Goal: Transaction & Acquisition: Download file/media

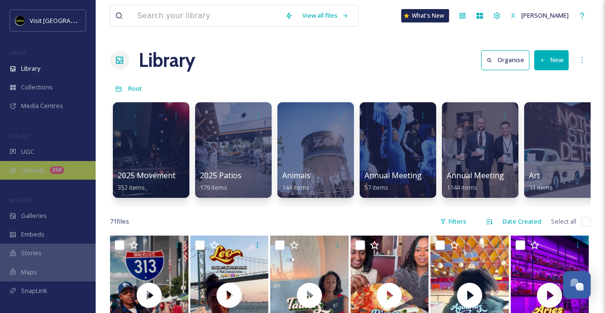
click at [48, 172] on div "Uploads 350" at bounding box center [48, 170] width 96 height 19
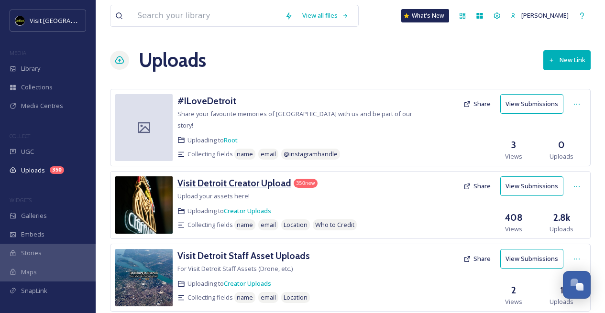
click at [264, 177] on h3 "Visit Detroit Creator Upload" at bounding box center [234, 182] width 114 height 11
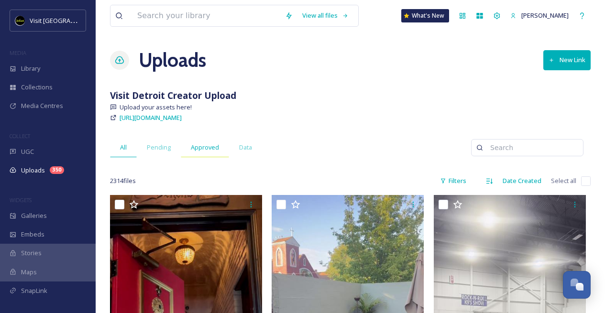
click at [192, 147] on span "Approved" at bounding box center [205, 147] width 28 height 9
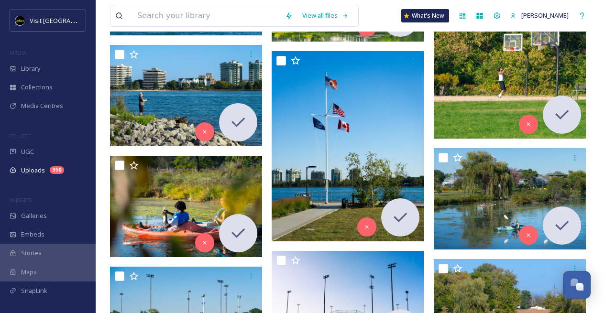
scroll to position [2432, 0]
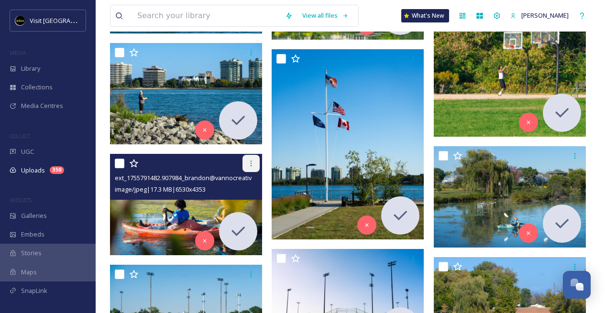
click at [247, 166] on icon at bounding box center [251, 164] width 8 height 8
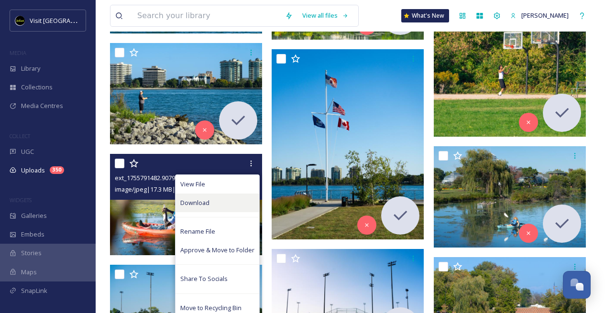
click at [230, 210] on div "Download" at bounding box center [218, 203] width 84 height 19
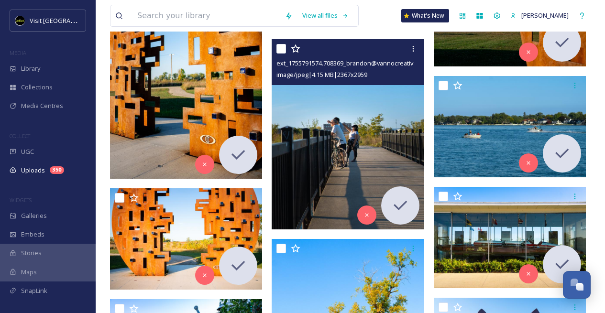
scroll to position [1716, 0]
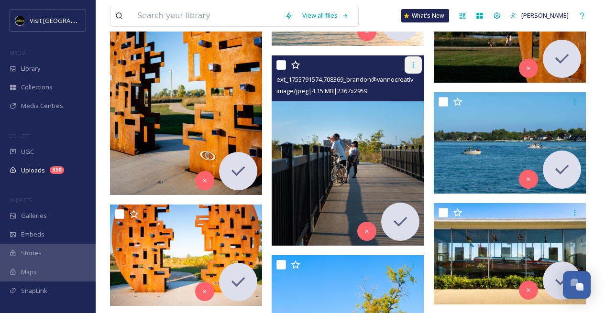
click at [416, 63] on icon at bounding box center [414, 65] width 8 height 8
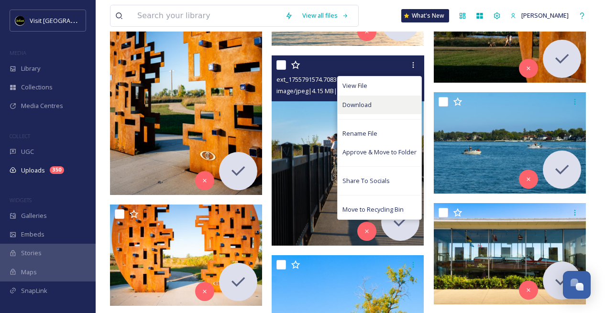
click at [383, 100] on div "Download" at bounding box center [380, 105] width 84 height 19
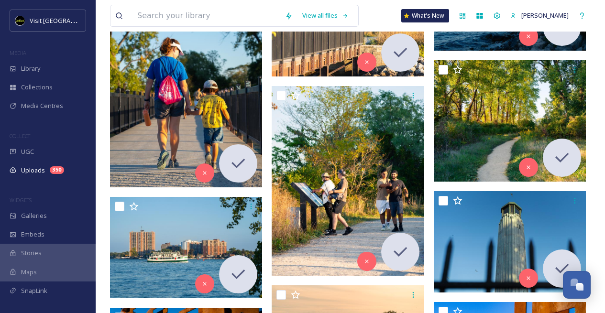
scroll to position [1294, 0]
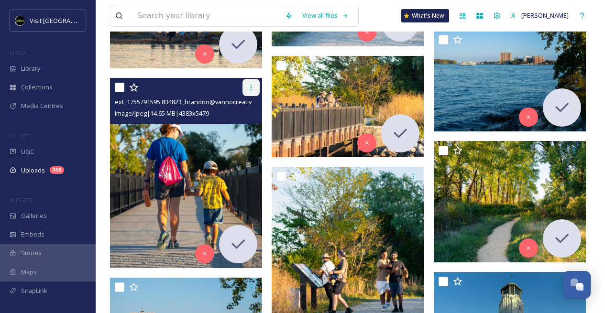
click at [253, 88] on icon at bounding box center [251, 88] width 8 height 8
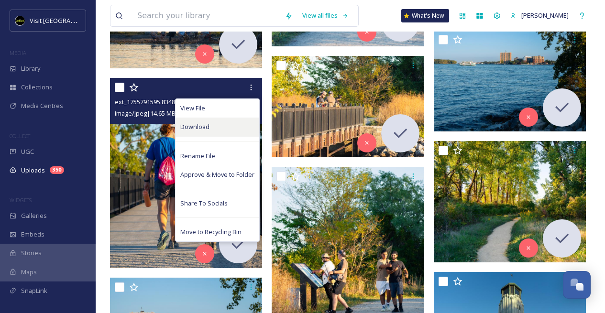
click at [238, 128] on div "Download" at bounding box center [218, 127] width 84 height 19
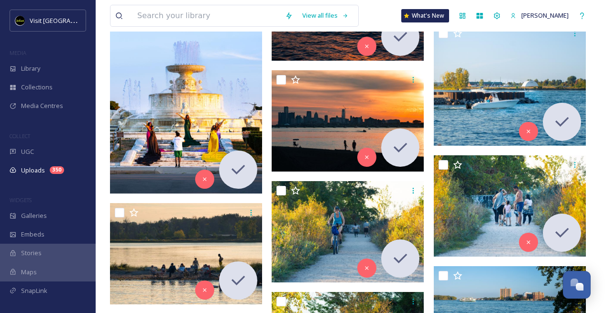
scroll to position [966, 0]
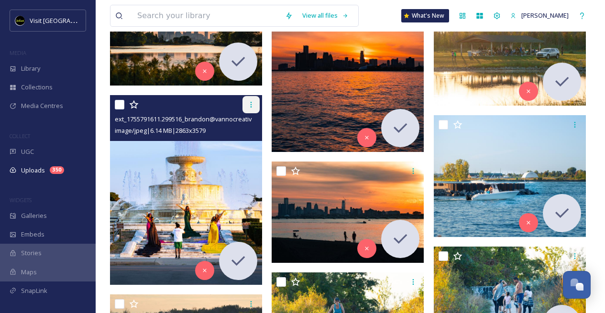
click at [250, 105] on icon at bounding box center [251, 105] width 8 height 8
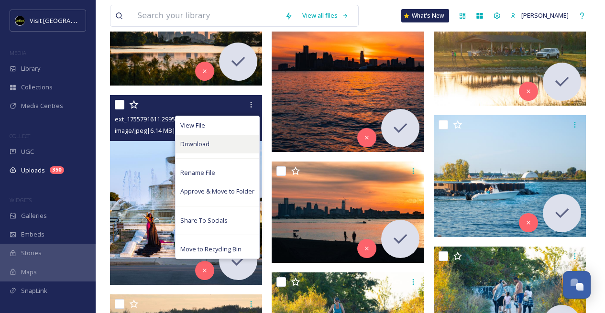
click at [237, 140] on div "Download" at bounding box center [218, 144] width 84 height 19
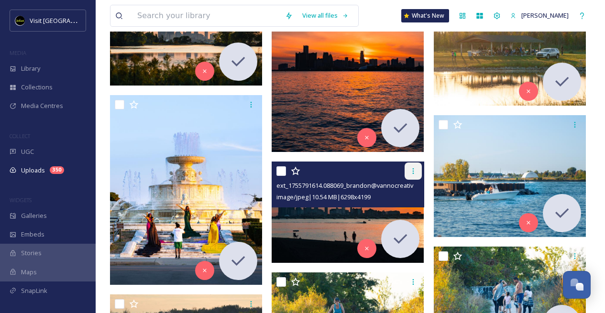
click at [411, 174] on icon at bounding box center [414, 171] width 8 height 8
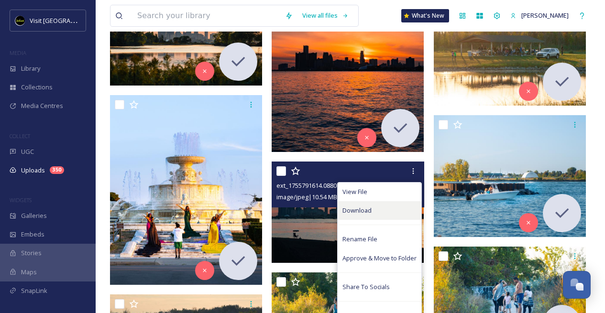
click at [388, 210] on div "Download" at bounding box center [380, 210] width 84 height 19
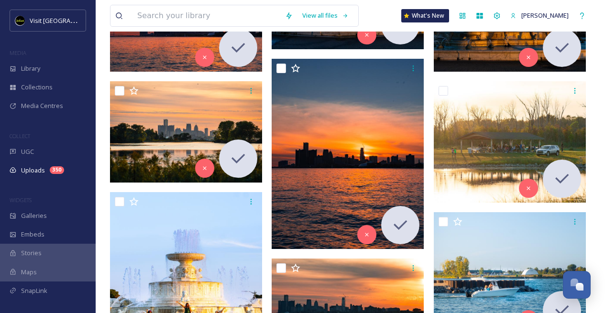
scroll to position [856, 0]
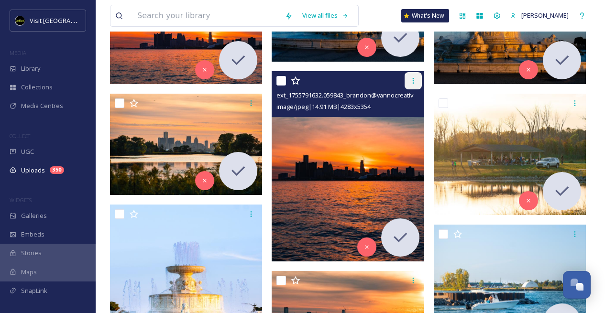
click at [409, 81] on div at bounding box center [413, 80] width 17 height 17
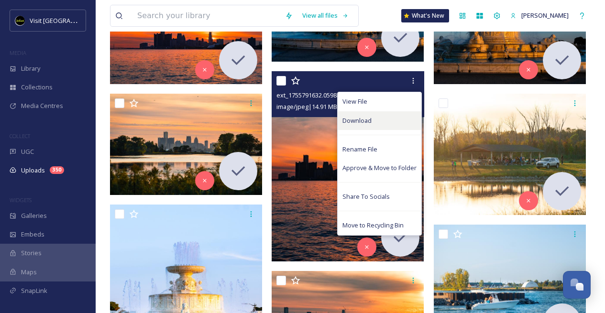
click at [388, 121] on div "Download" at bounding box center [380, 120] width 84 height 19
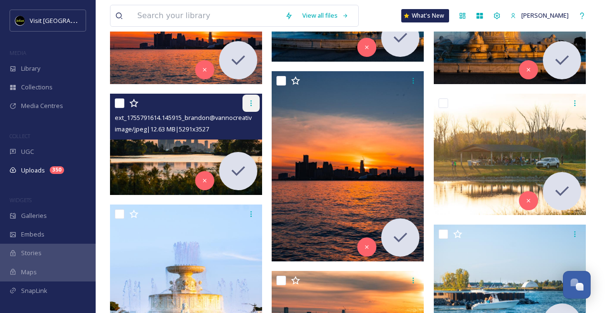
click at [252, 102] on icon at bounding box center [251, 104] width 8 height 8
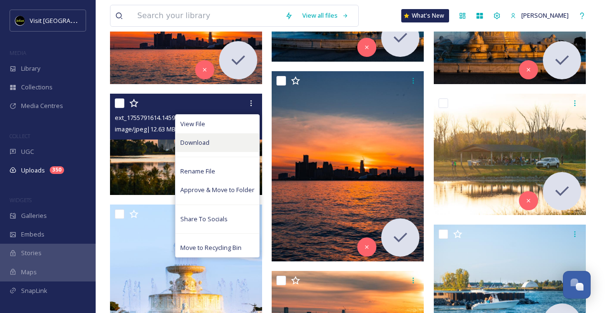
click at [239, 140] on div "Download" at bounding box center [218, 142] width 84 height 19
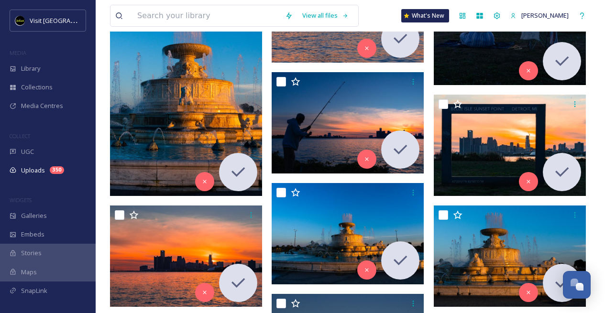
scroll to position [565, 0]
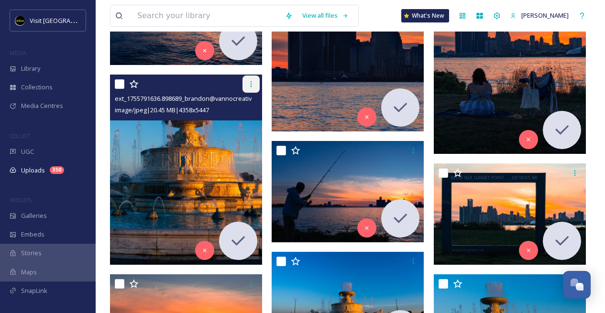
click at [252, 82] on icon at bounding box center [251, 84] width 8 height 8
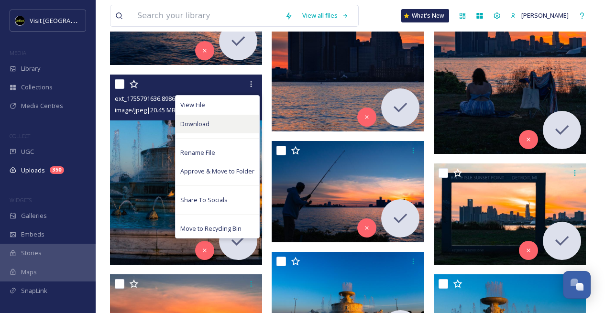
click at [237, 122] on div "Download" at bounding box center [218, 124] width 84 height 19
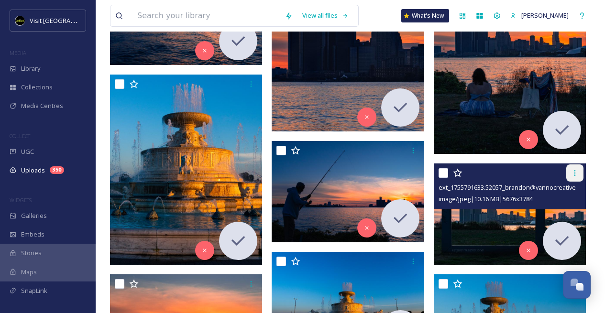
click at [577, 170] on icon at bounding box center [575, 173] width 8 height 8
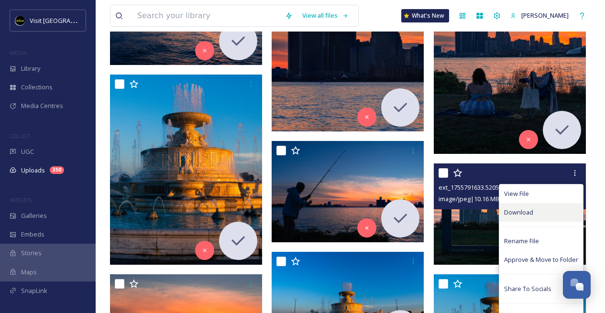
click at [539, 209] on div "Download" at bounding box center [541, 212] width 84 height 19
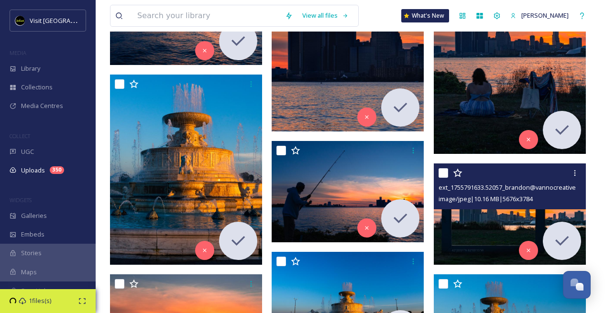
scroll to position [563, 0]
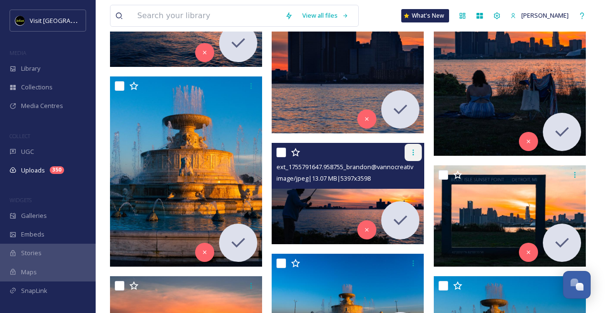
click at [415, 152] on icon at bounding box center [414, 153] width 8 height 8
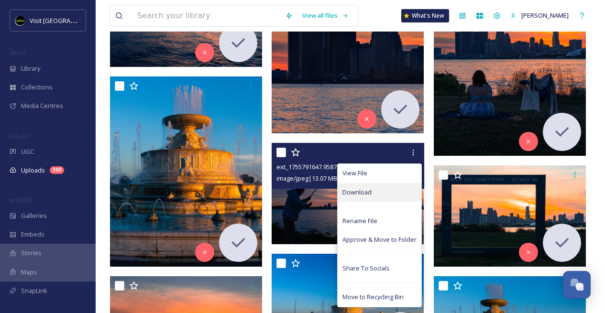
click at [388, 195] on div "Download" at bounding box center [380, 192] width 84 height 19
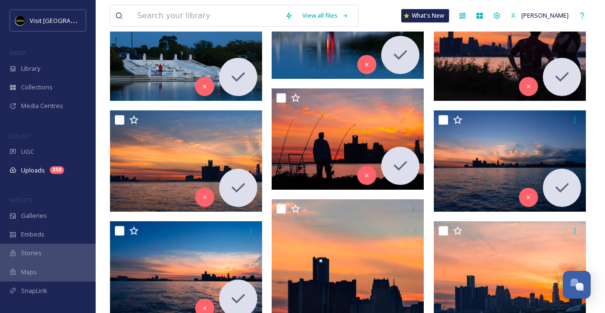
scroll to position [293, 0]
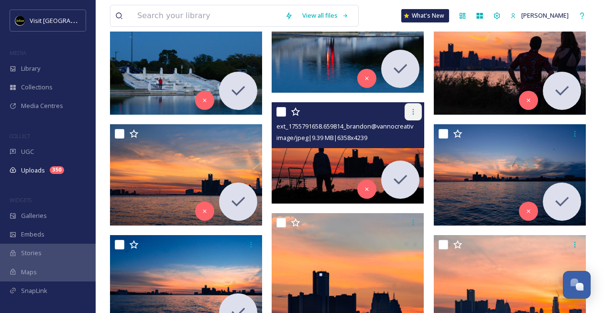
click at [410, 111] on icon at bounding box center [414, 112] width 8 height 8
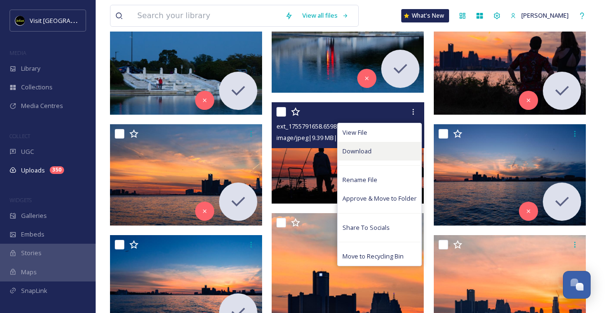
click at [378, 151] on div "Download" at bounding box center [380, 151] width 84 height 19
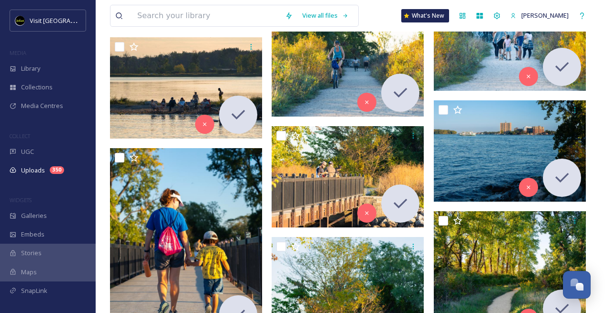
scroll to position [1138, 0]
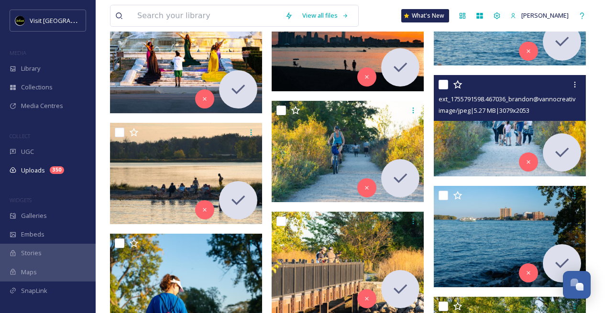
click at [497, 123] on img at bounding box center [510, 125] width 152 height 101
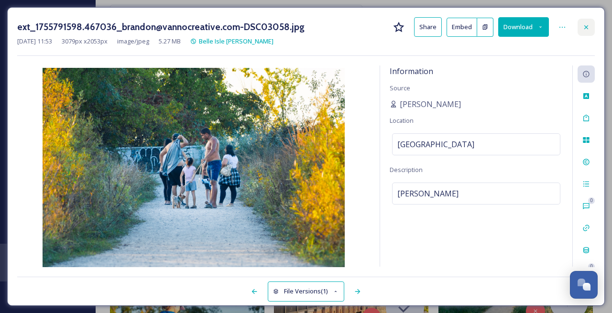
click at [585, 23] on icon at bounding box center [587, 27] width 8 height 8
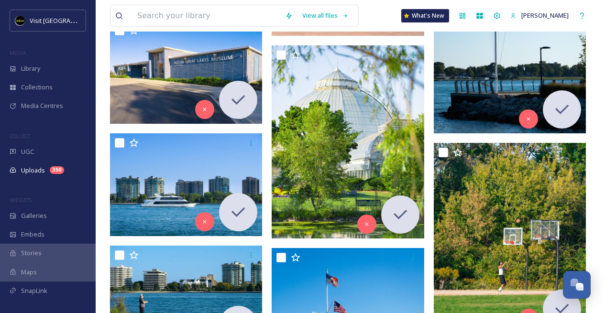
scroll to position [2202, 0]
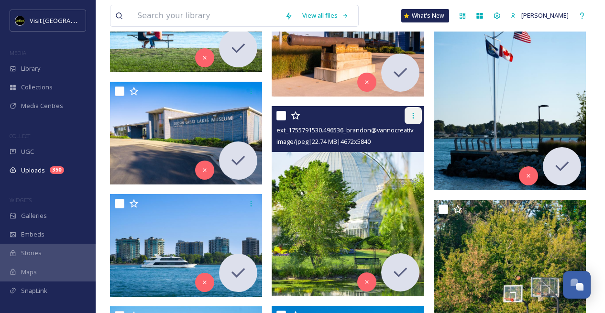
click at [408, 119] on div at bounding box center [413, 115] width 17 height 17
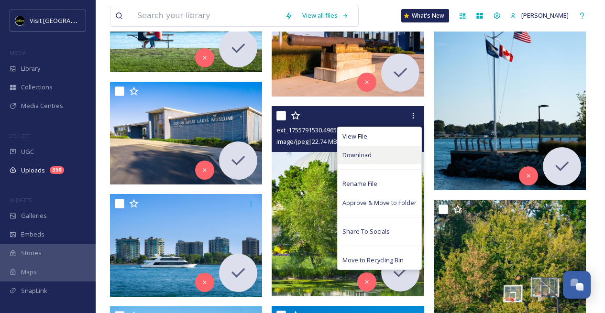
click at [392, 155] on div "Download" at bounding box center [380, 155] width 84 height 19
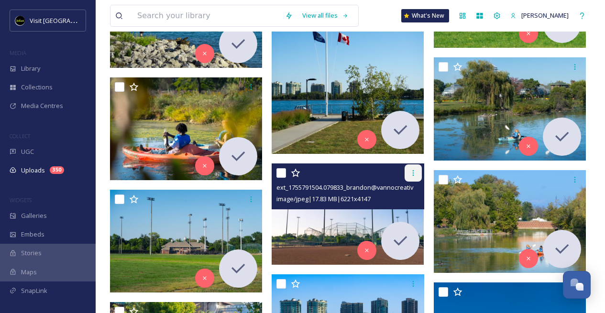
scroll to position [2555, 0]
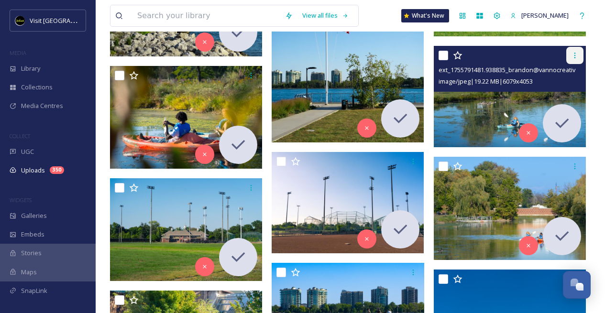
click at [576, 56] on icon at bounding box center [575, 56] width 8 height 8
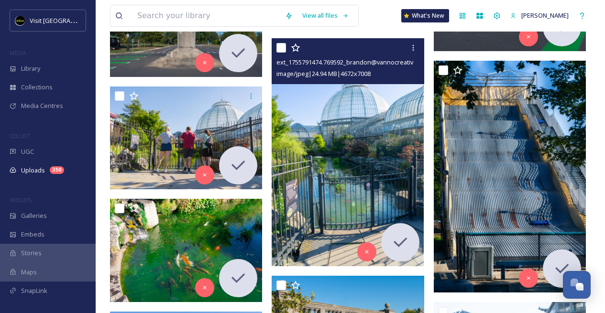
scroll to position [3061, 0]
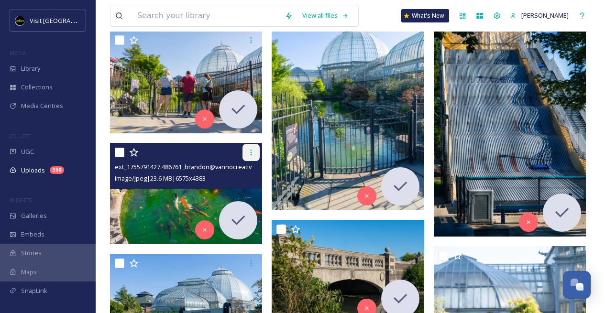
click at [247, 156] on div at bounding box center [251, 152] width 17 height 17
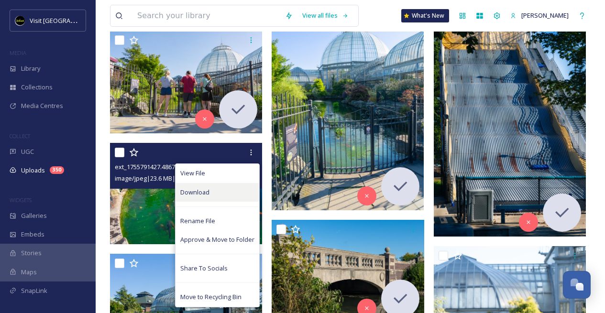
click at [233, 186] on div "Download" at bounding box center [218, 192] width 84 height 19
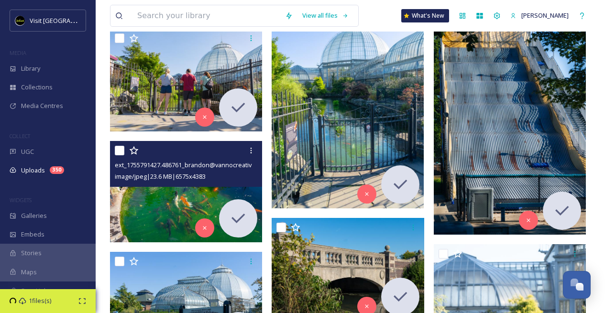
scroll to position [2975, 0]
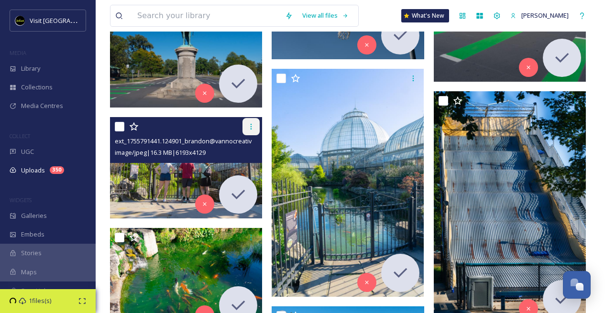
click at [248, 128] on icon at bounding box center [251, 127] width 8 height 8
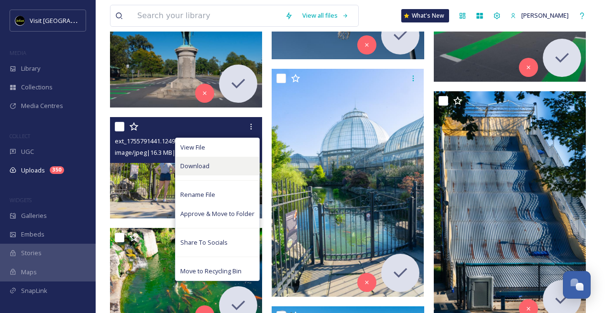
click at [235, 166] on div "Download" at bounding box center [218, 166] width 84 height 19
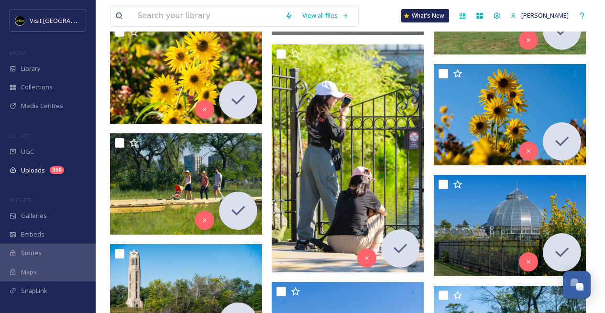
scroll to position [3547, 0]
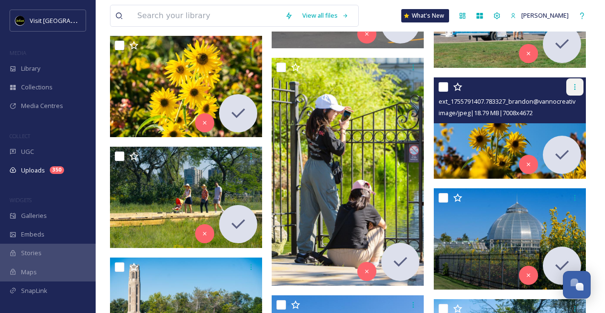
click at [573, 89] on icon at bounding box center [575, 87] width 8 height 8
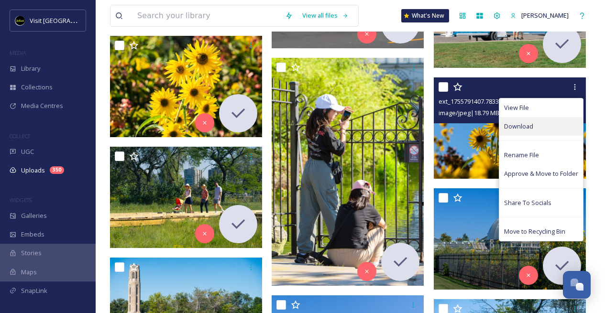
click at [542, 124] on div "Download" at bounding box center [541, 126] width 84 height 19
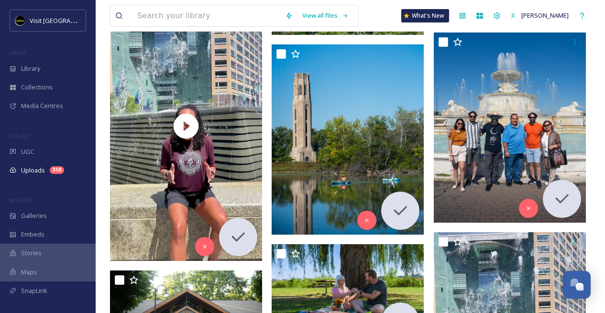
scroll to position [4456, 0]
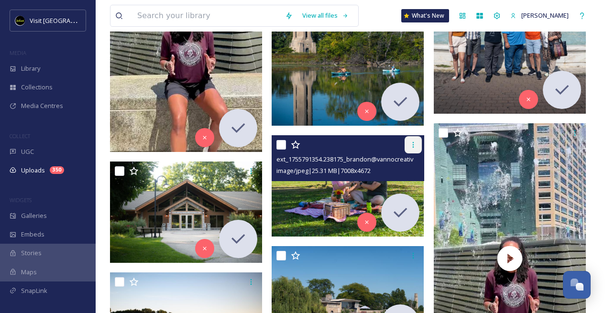
click at [409, 149] on div at bounding box center [413, 144] width 17 height 17
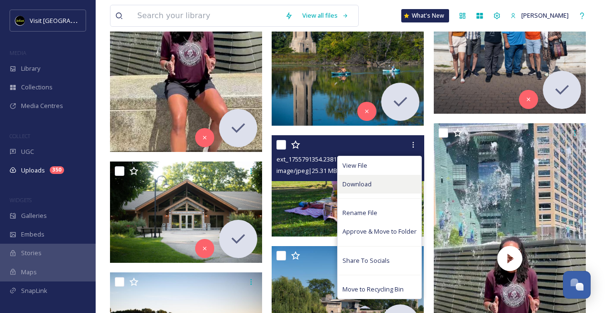
click at [385, 180] on div "Download" at bounding box center [380, 184] width 84 height 19
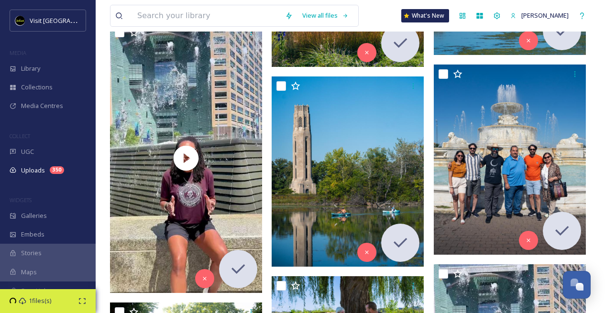
scroll to position [4503, 0]
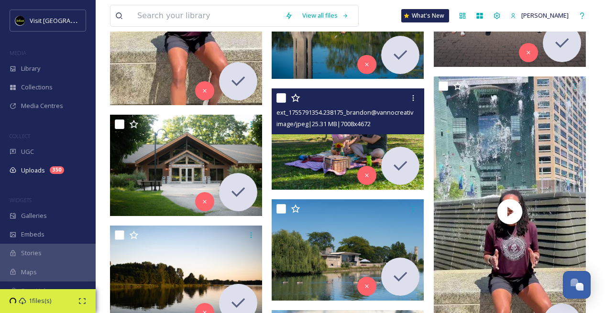
drag, startPoint x: 378, startPoint y: 130, endPoint x: 364, endPoint y: 133, distance: 14.1
click at [368, 126] on span "image/jpeg | 25.31 MB | 7008 x 4672" at bounding box center [324, 124] width 94 height 9
click at [361, 146] on img at bounding box center [348, 139] width 152 height 101
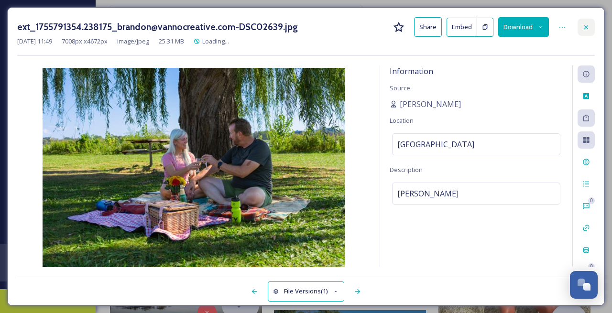
click at [587, 31] on div at bounding box center [586, 27] width 17 height 17
